Goal: Find specific page/section: Find specific page/section

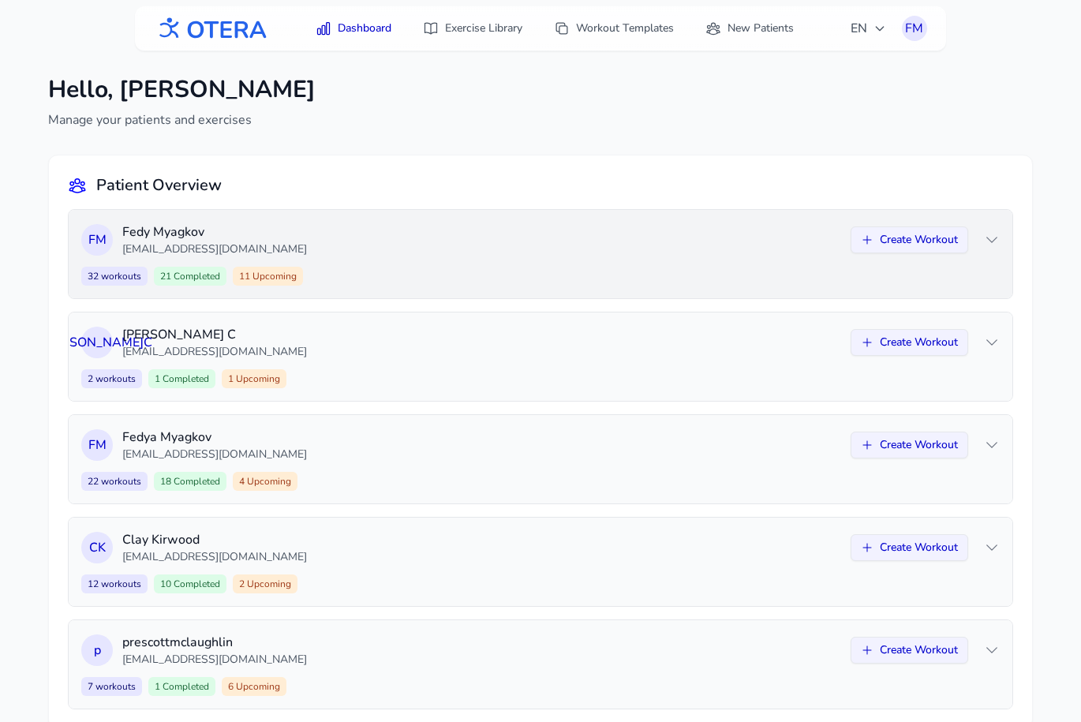
click at [792, 252] on p "fedya@patient.com" at bounding box center [481, 249] width 719 height 16
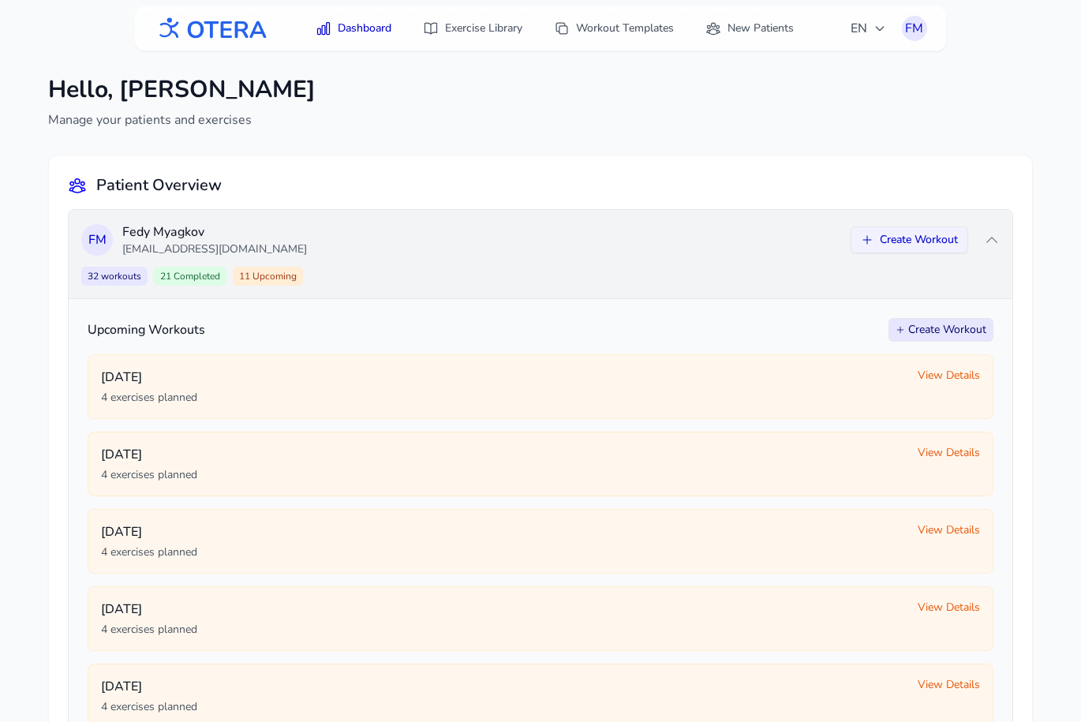
click at [773, 252] on p "fedya@patient.com" at bounding box center [481, 249] width 719 height 16
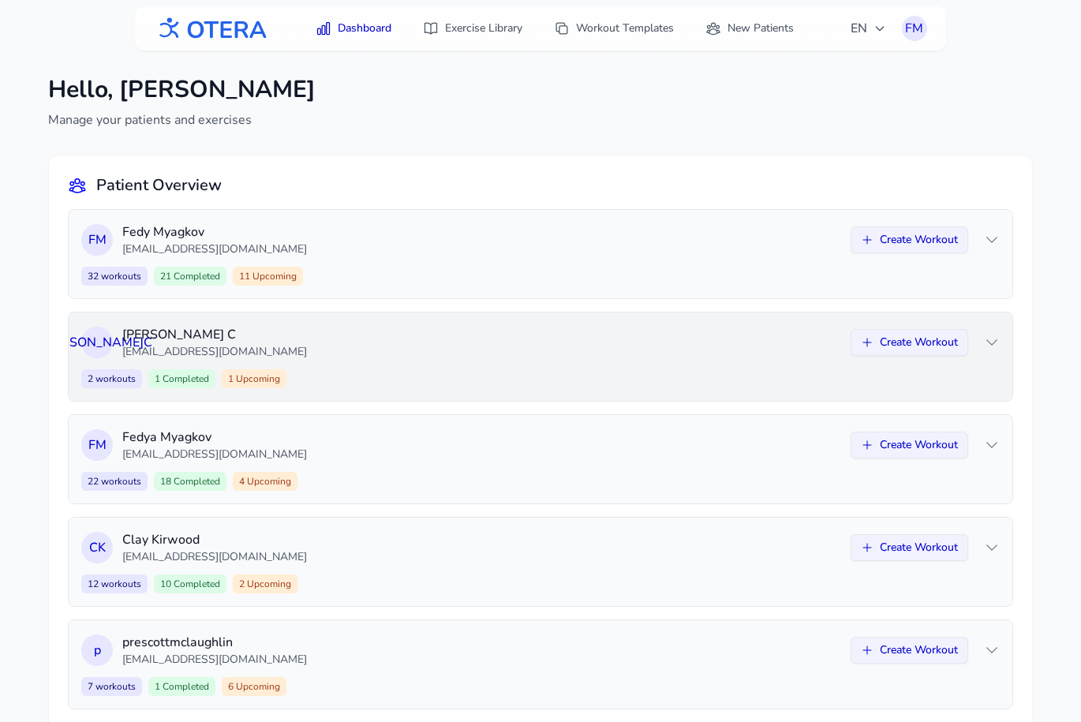
click at [758, 353] on p "[EMAIL_ADDRESS][DOMAIN_NAME]" at bounding box center [481, 352] width 719 height 16
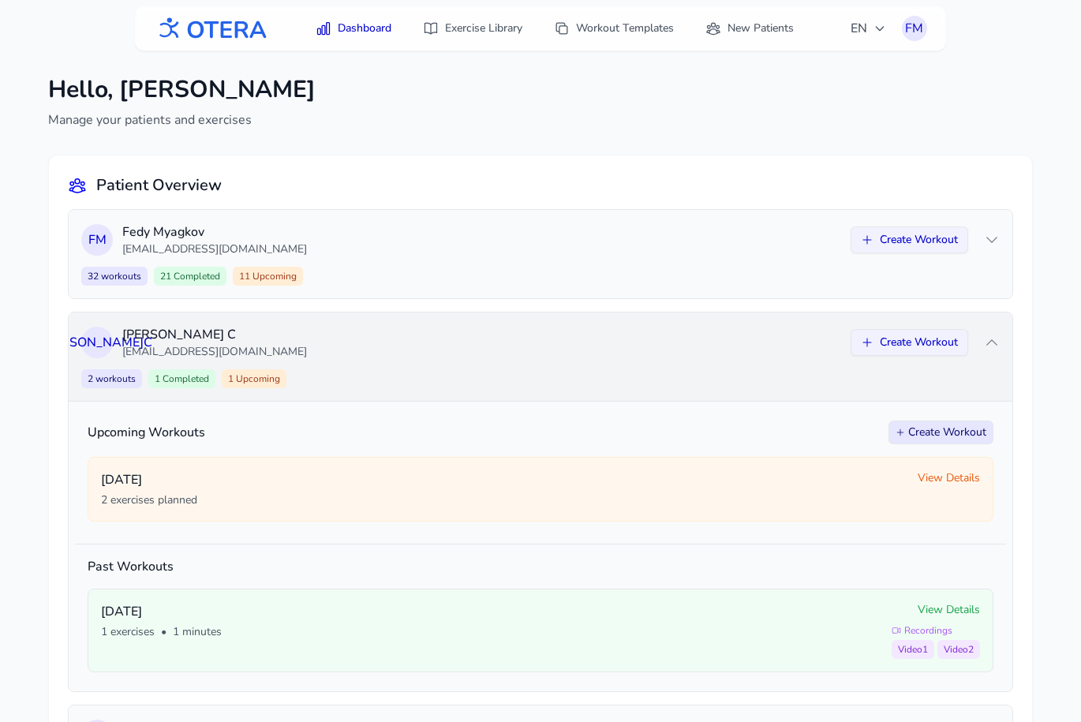
click at [758, 353] on p "[EMAIL_ADDRESS][DOMAIN_NAME]" at bounding box center [481, 352] width 719 height 16
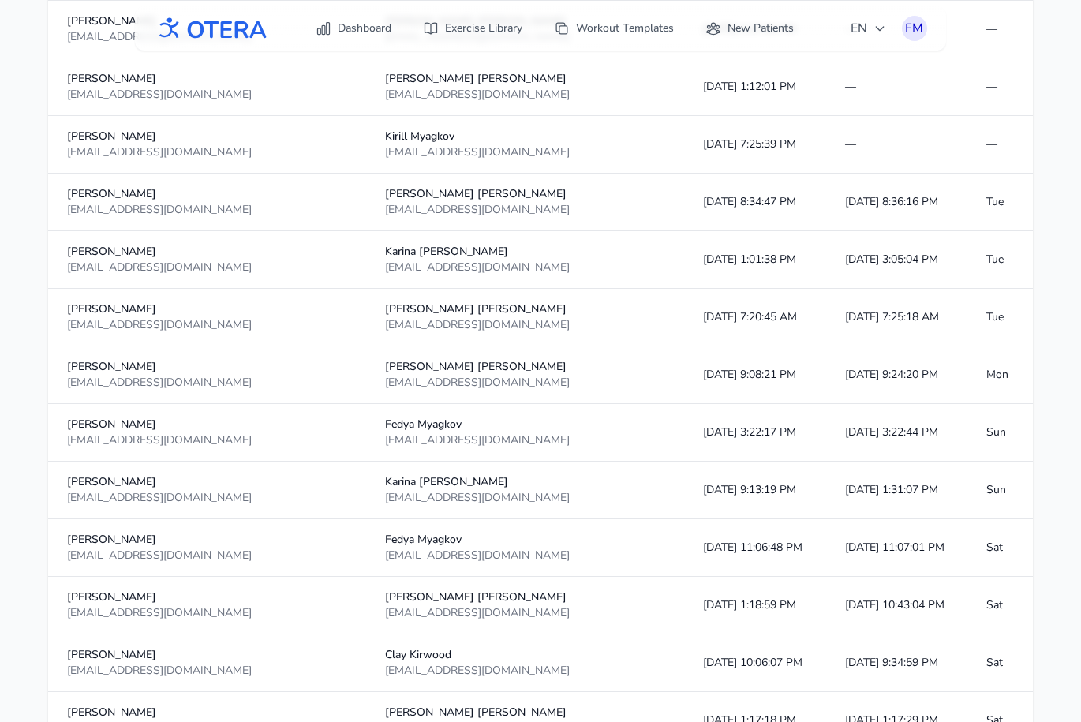
scroll to position [649, 0]
